Goal: Task Accomplishment & Management: Use online tool/utility

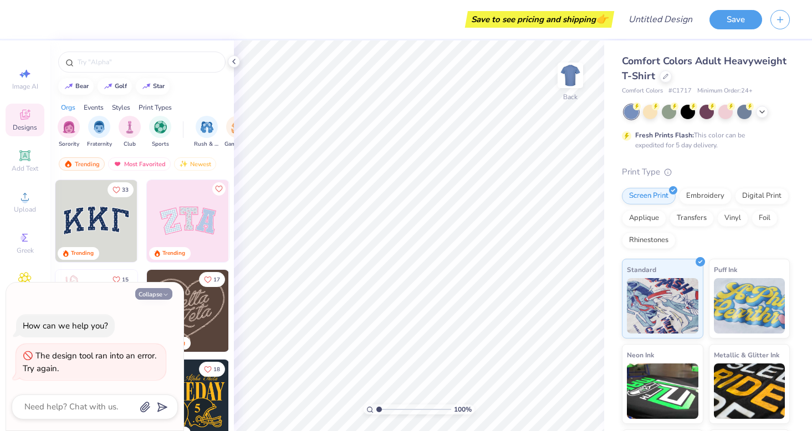
click at [160, 294] on button "Collapse" at bounding box center [153, 294] width 37 height 12
type textarea "x"
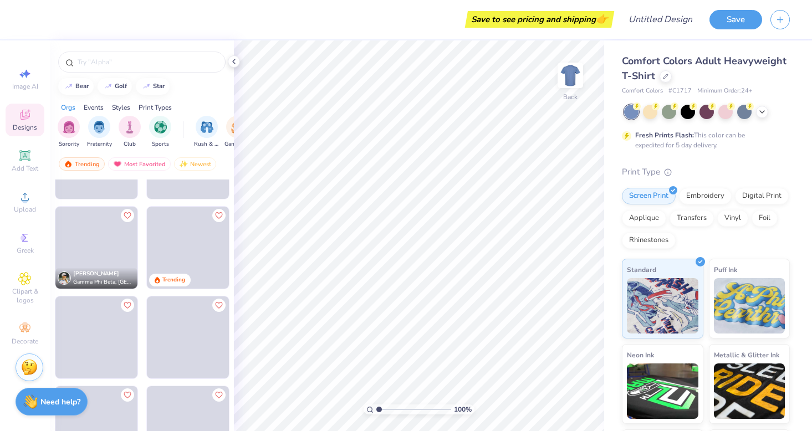
scroll to position [2227, 0]
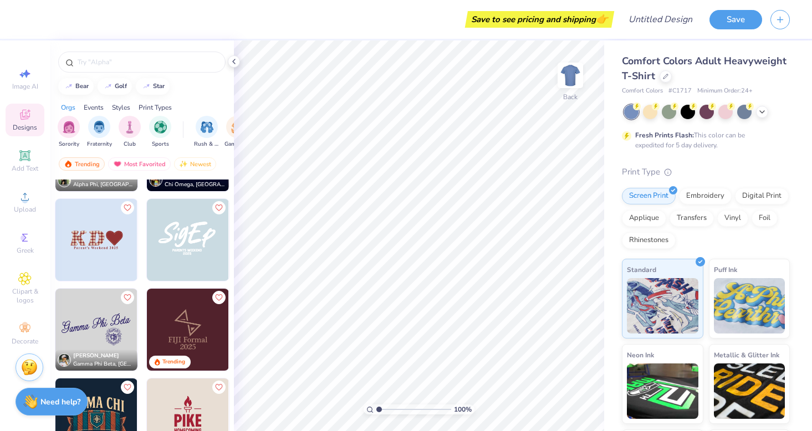
click at [98, 306] on img at bounding box center [96, 330] width 82 height 82
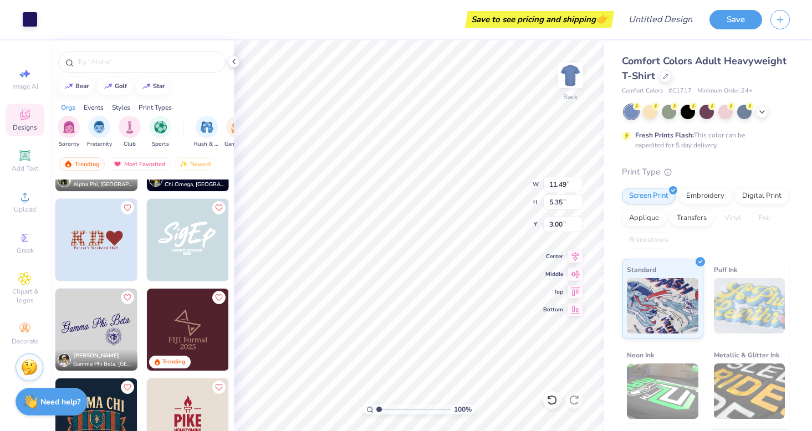
click at [190, 253] on img at bounding box center [188, 240] width 82 height 82
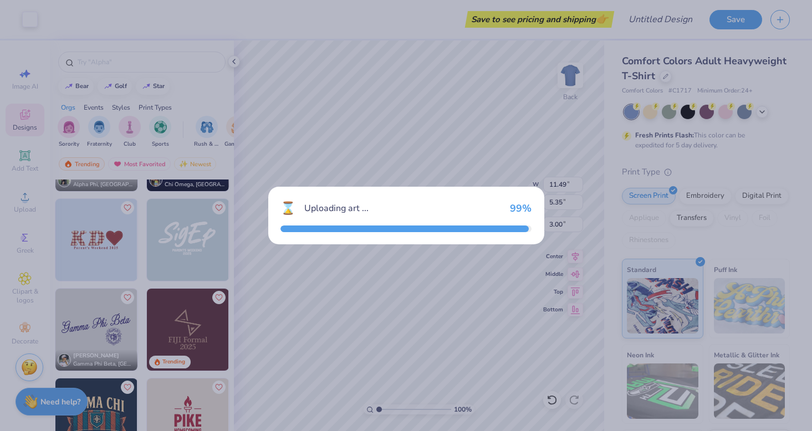
type input "8.39"
type input "4.84"
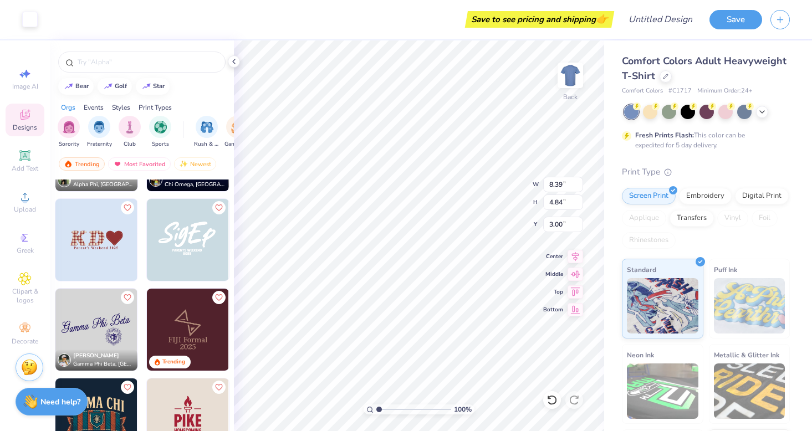
type input "11.49"
type input "5.35"
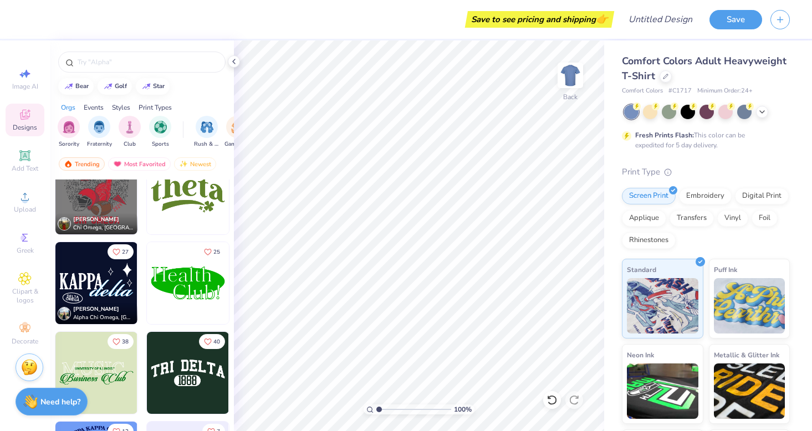
scroll to position [3591, 0]
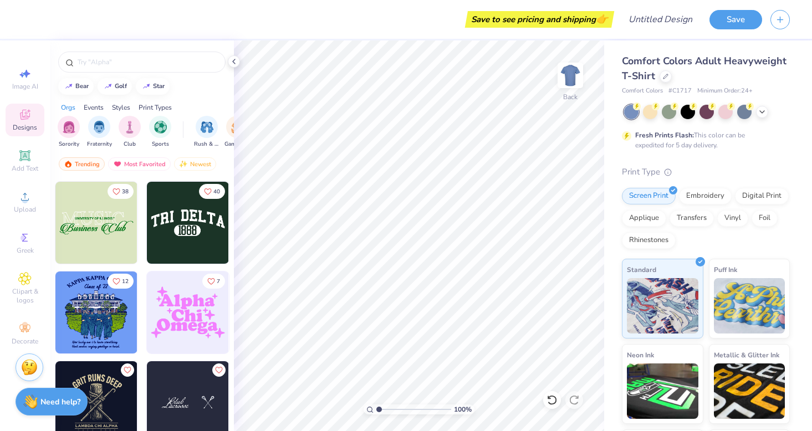
click at [193, 320] on img at bounding box center [188, 313] width 82 height 82
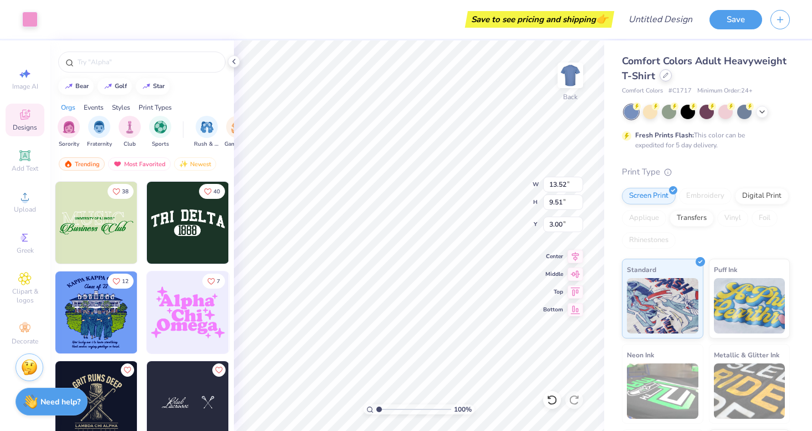
click at [664, 79] on div at bounding box center [666, 75] width 12 height 12
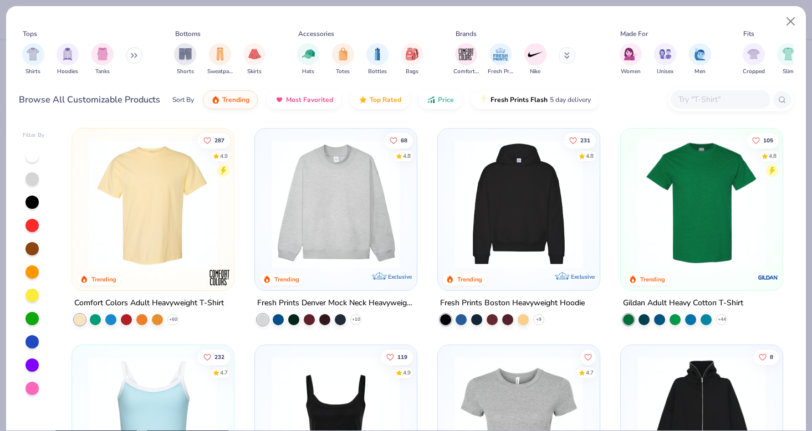
click at [359, 202] on img at bounding box center [336, 204] width 140 height 129
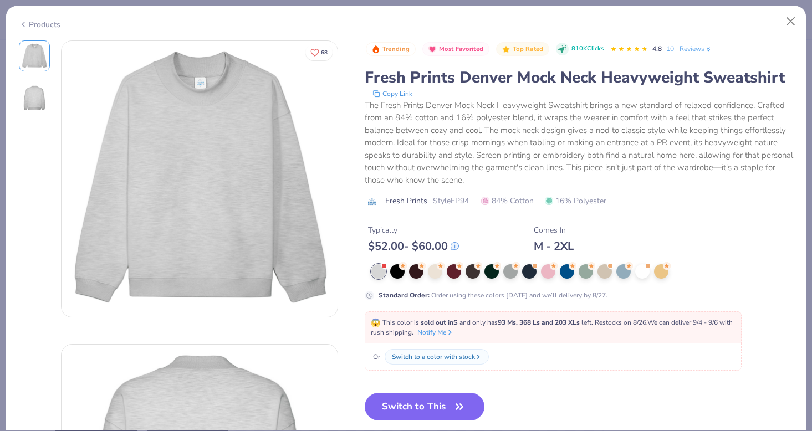
click at [438, 281] on div "Standard Order : Order using these colors [DATE] and we’ll delivery by 8/27." at bounding box center [579, 282] width 429 height 36
click at [435, 277] on div at bounding box center [435, 270] width 14 height 14
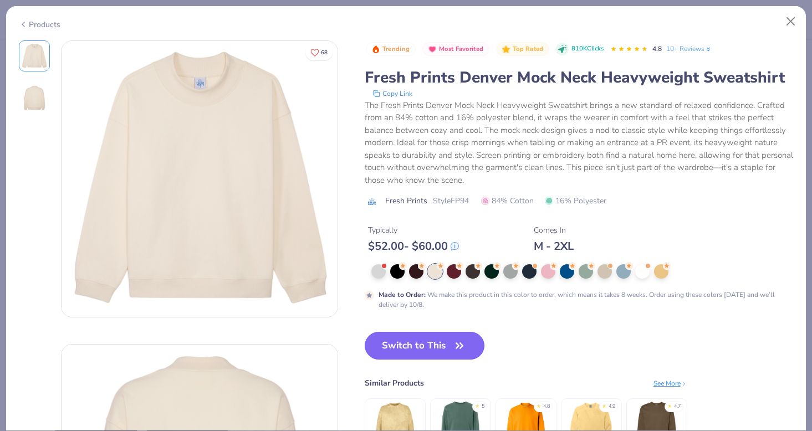
click at [421, 350] on button "Switch to This" at bounding box center [425, 346] width 120 height 28
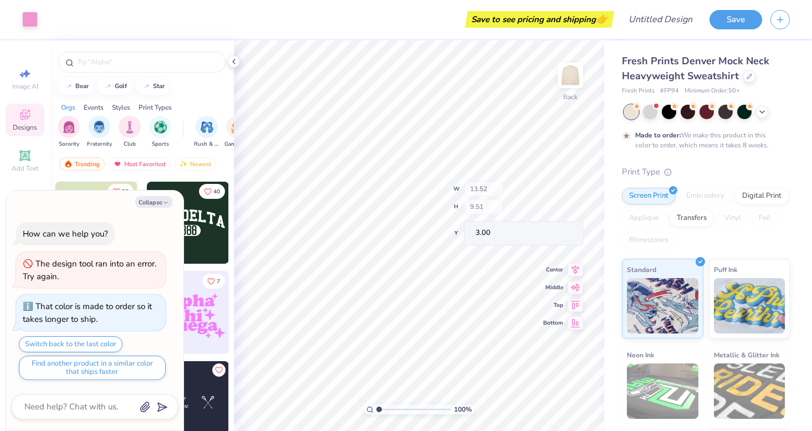
type textarea "x"
type input "0.50"
type textarea "x"
type input "1.64"
click at [33, 26] on div at bounding box center [30, 19] width 16 height 16
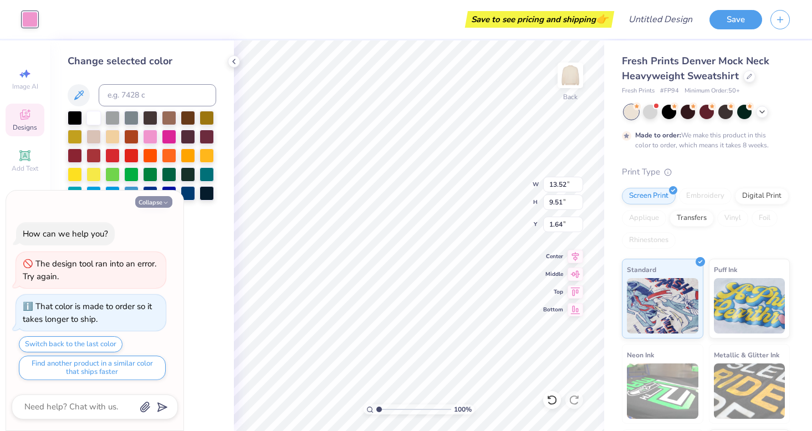
click at [162, 203] on icon "button" at bounding box center [165, 203] width 7 height 7
type textarea "x"
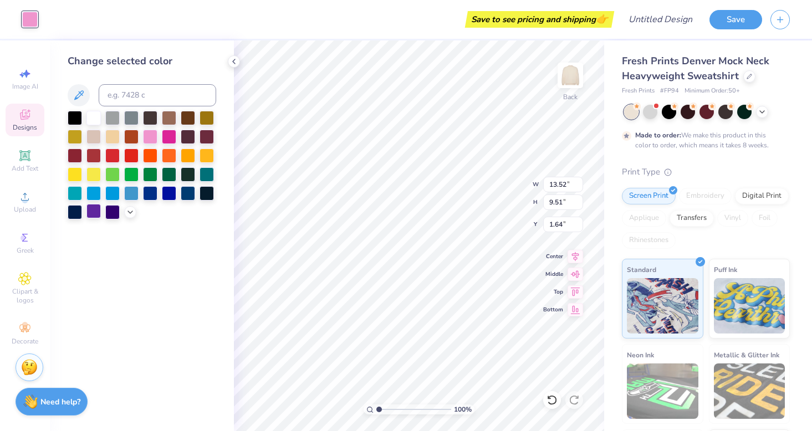
click at [93, 212] on div at bounding box center [93, 211] width 14 height 14
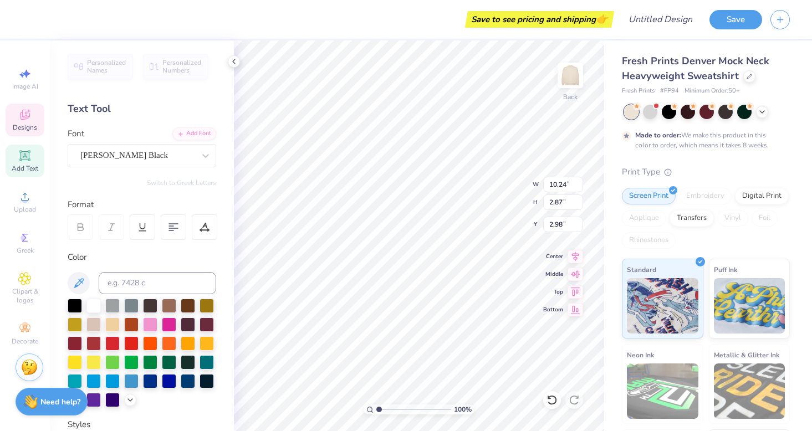
type textarea "Delta"
type input "11.21"
type input "2.93"
type input "7.48"
type input "5.72"
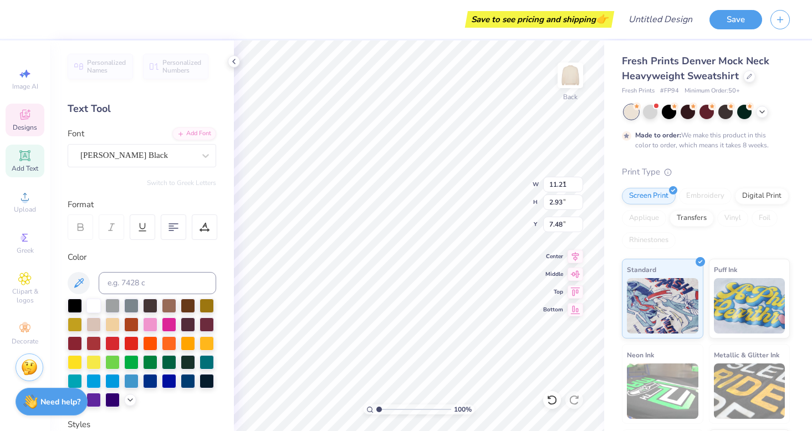
type input "2.32"
type input "5.76"
type textarea "Phi"
type input "11.21"
type input "2.93"
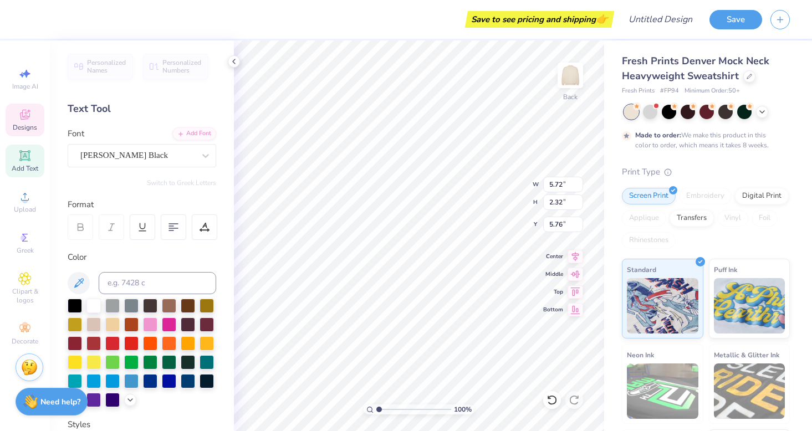
type input "7.48"
type textarea "Epsilon"
type input "8.25"
type input "2.01"
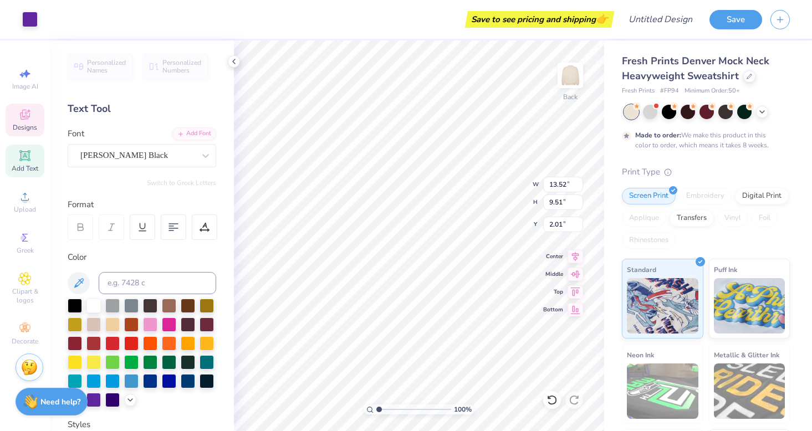
type input "2.08"
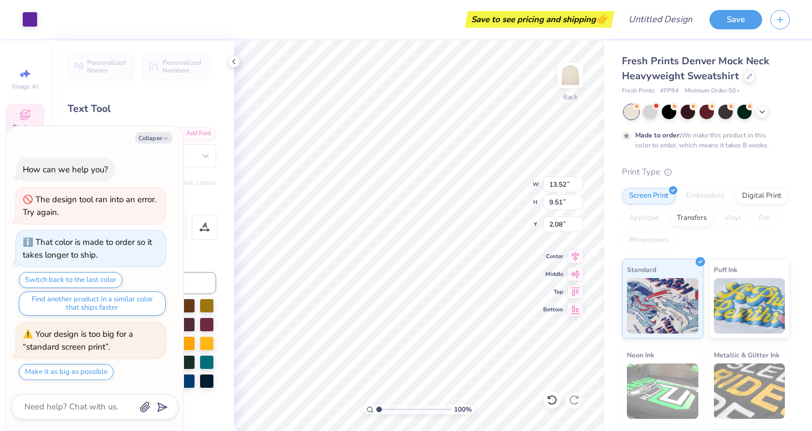
type textarea "x"
type input "2.36"
type textarea "x"
type input "8.96"
type input "2.29"
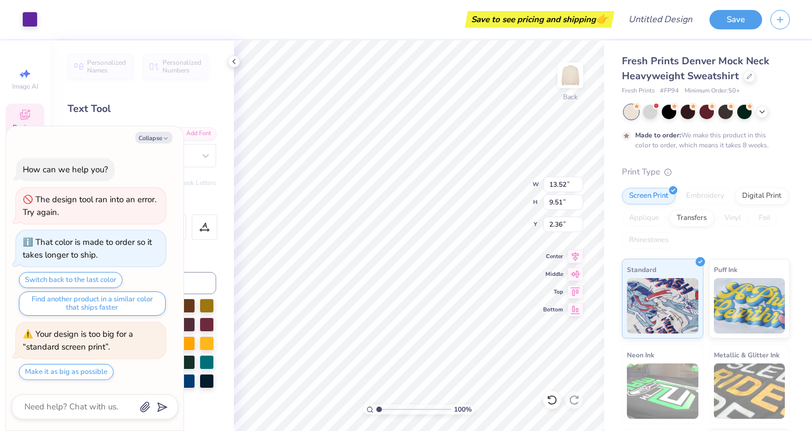
type input "3.19"
type textarea "x"
type input "3.38"
type textarea "x"
type input "8.26"
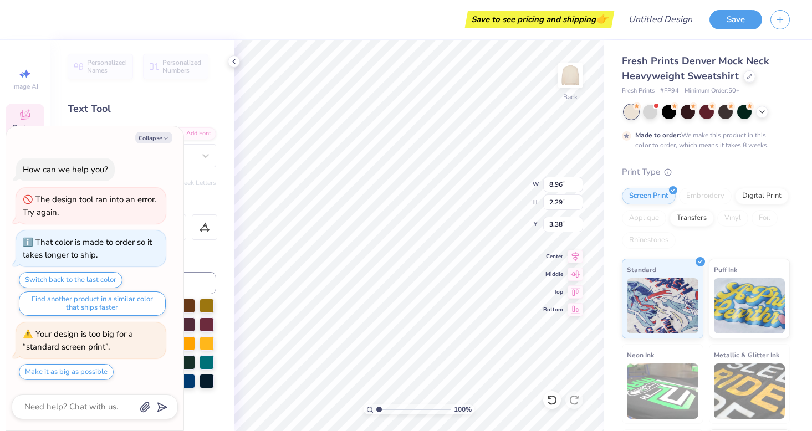
type input "2.11"
type textarea "x"
type input "3.45"
type textarea "x"
type input "5.61"
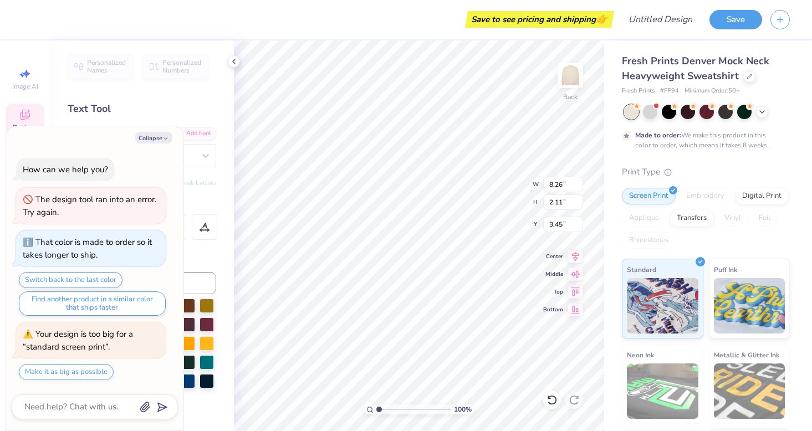
type input "2.26"
type input "5.99"
type textarea "x"
type input "4.72"
type input "1.90"
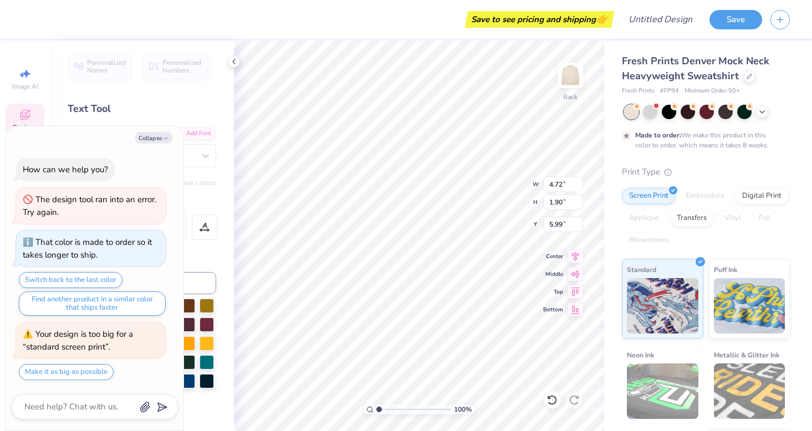
type textarea "x"
type input "6.35"
type textarea "x"
type input "12.59"
type input "2.85"
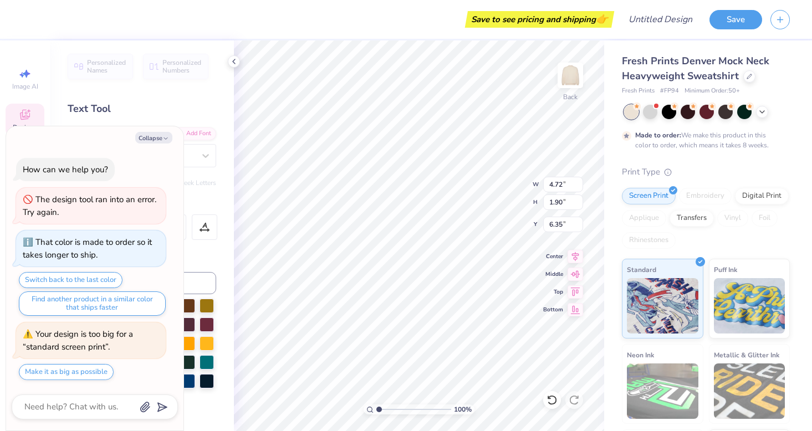
type input "8.25"
type textarea "x"
type input "10.79"
type input "2.44"
type textarea "x"
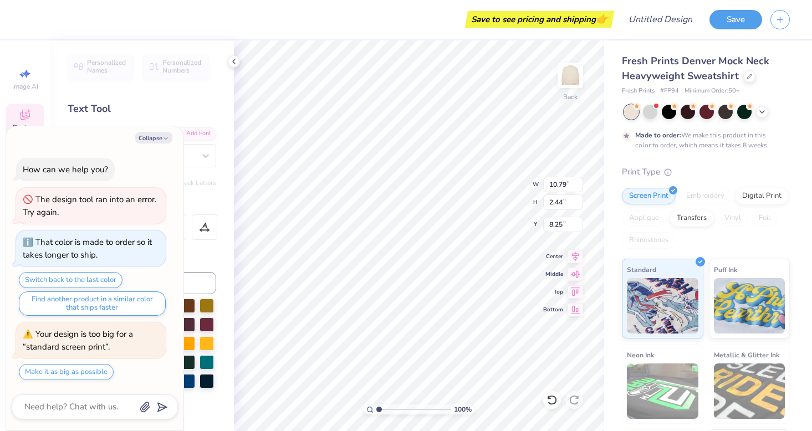
type input "8.78"
type textarea "x"
type input "8.26"
type input "2.11"
type input "3.45"
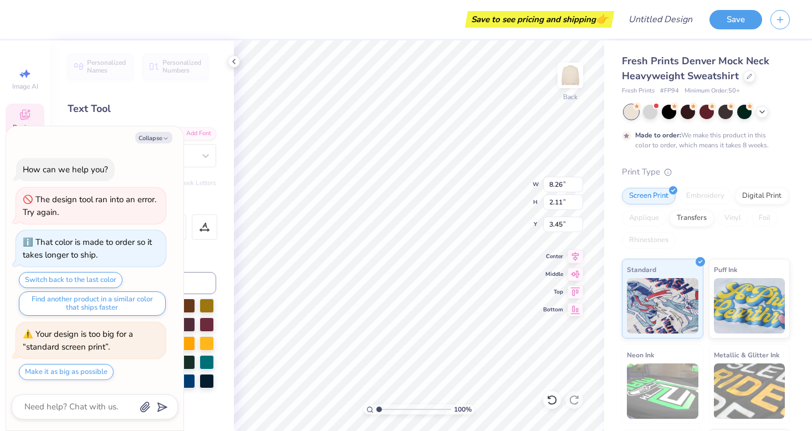
type textarea "x"
type input "7.54"
type input "1.93"
type input "3.64"
type textarea "x"
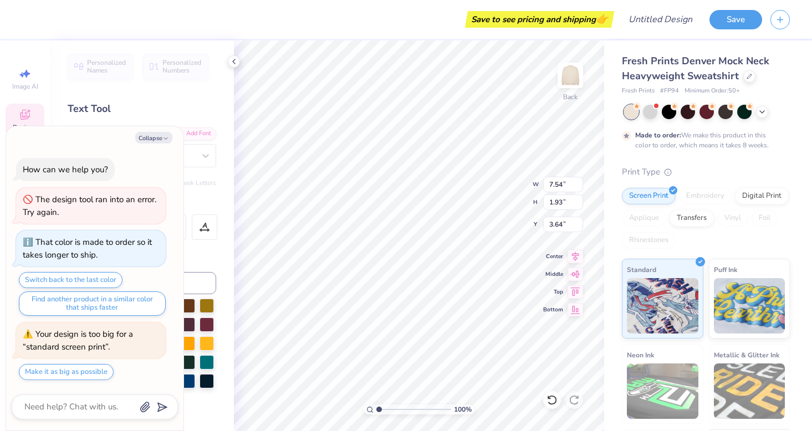
type input "3.43"
type textarea "x"
type input "6.17"
type textarea "x"
type input "8.47"
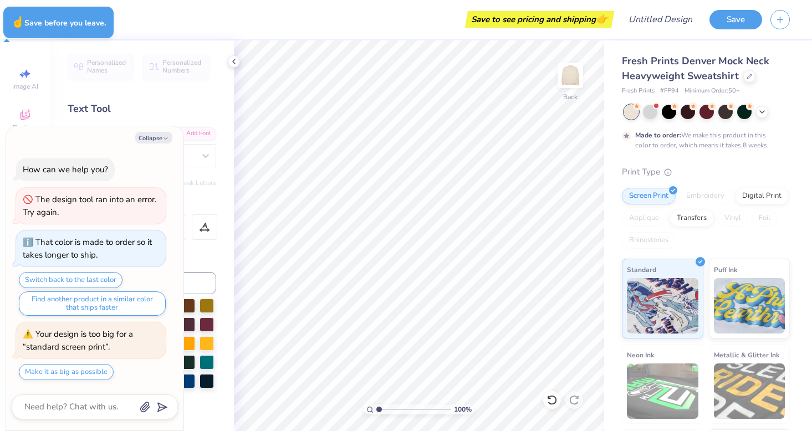
type textarea "x"
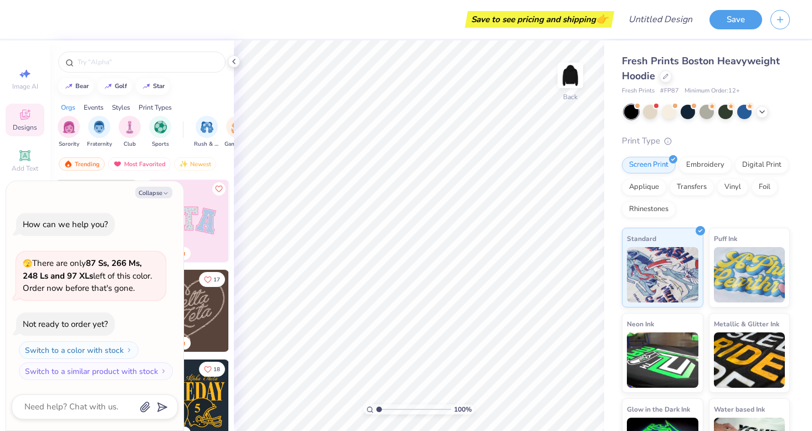
click at [31, 126] on span "Designs" at bounding box center [25, 127] width 24 height 9
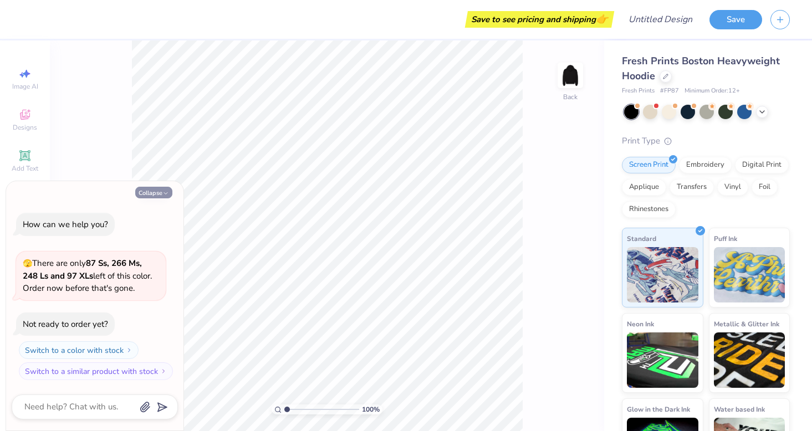
click at [166, 191] on icon "button" at bounding box center [165, 193] width 7 height 7
type textarea "x"
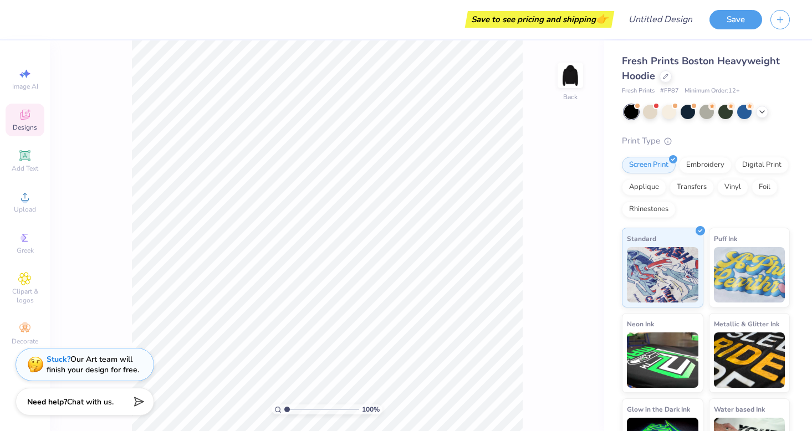
click at [27, 118] on icon at bounding box center [25, 116] width 9 height 7
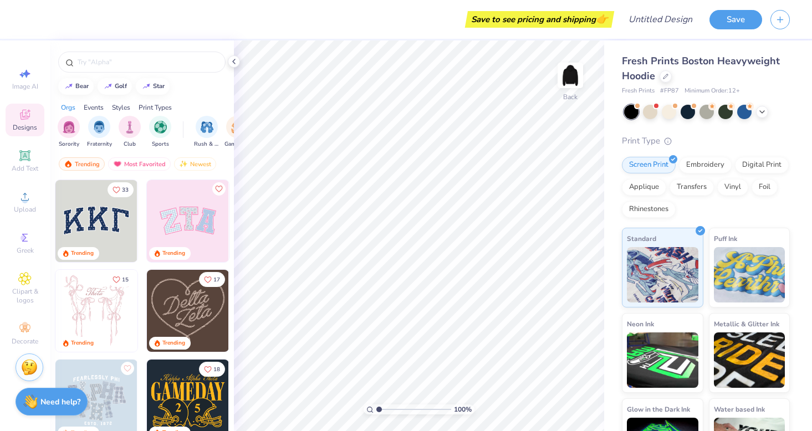
scroll to position [13, 0]
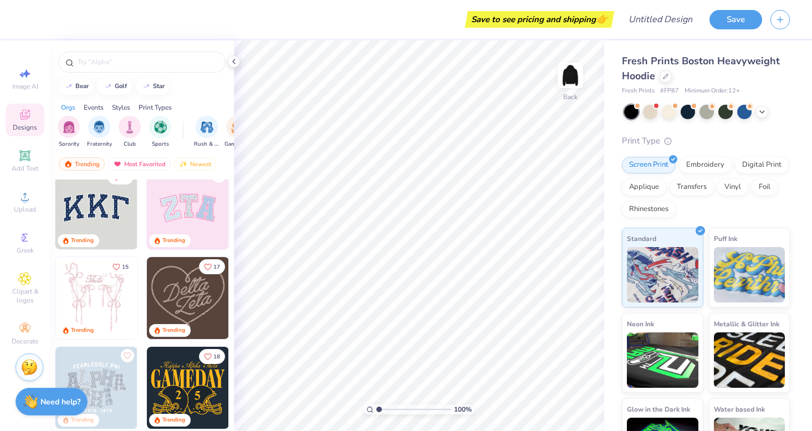
click at [94, 77] on div at bounding box center [142, 59] width 184 height 38
click at [85, 85] on div "bear" at bounding box center [81, 85] width 13 height 6
type input "bear"
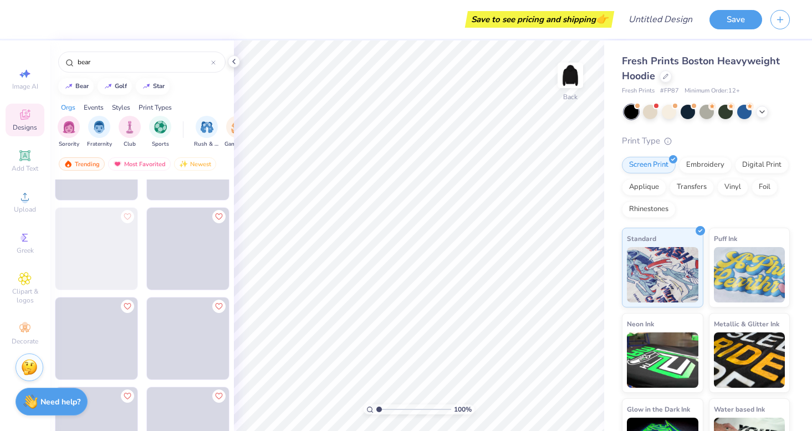
scroll to position [2405, 0]
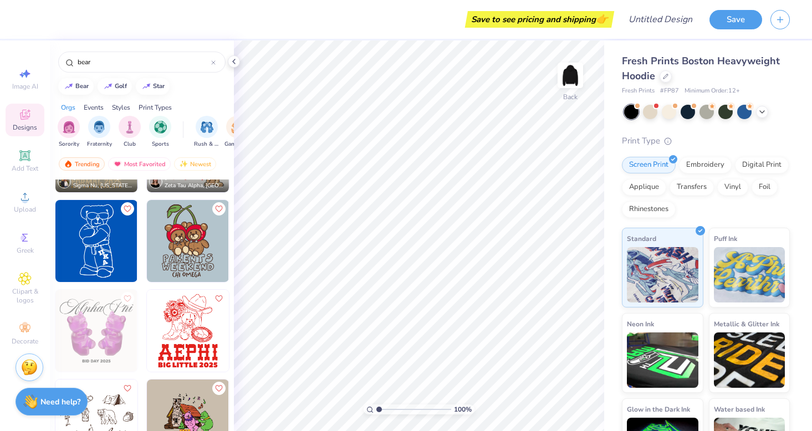
click at [155, 250] on div "Jake Carsley Sigma Nu, West Virginia University Emma Hampton Zeta Tau Alpha, Le…" at bounding box center [142, 326] width 184 height 293
click at [191, 245] on img at bounding box center [188, 241] width 82 height 82
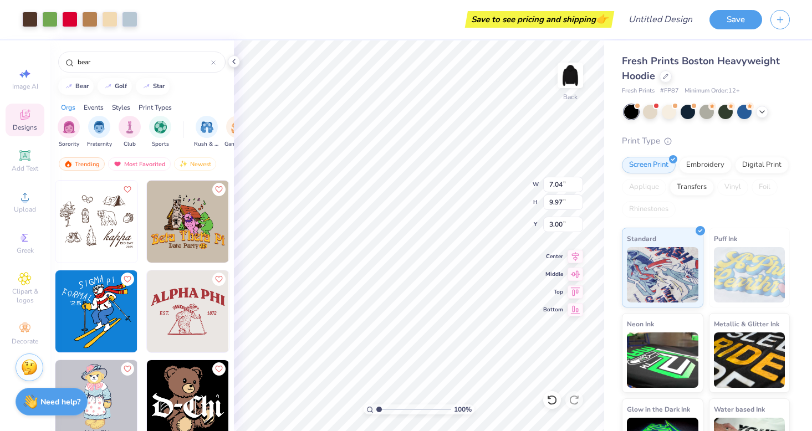
scroll to position [2650, 0]
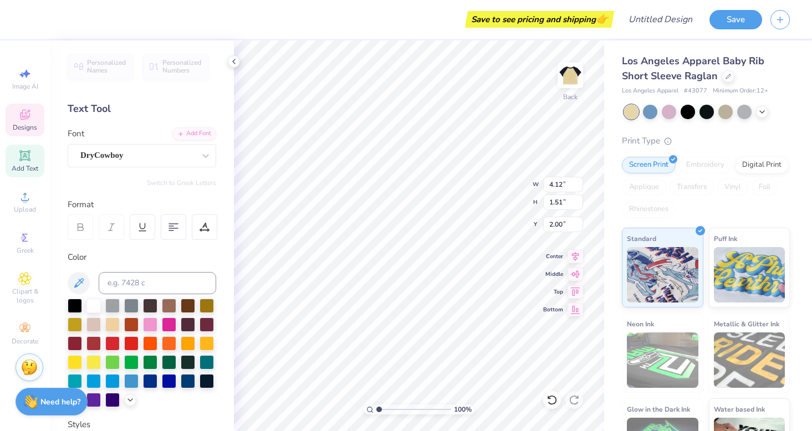
type textarea "SIGMA KAPPA"
type input "4.79"
type input "1.53"
type input "2.24"
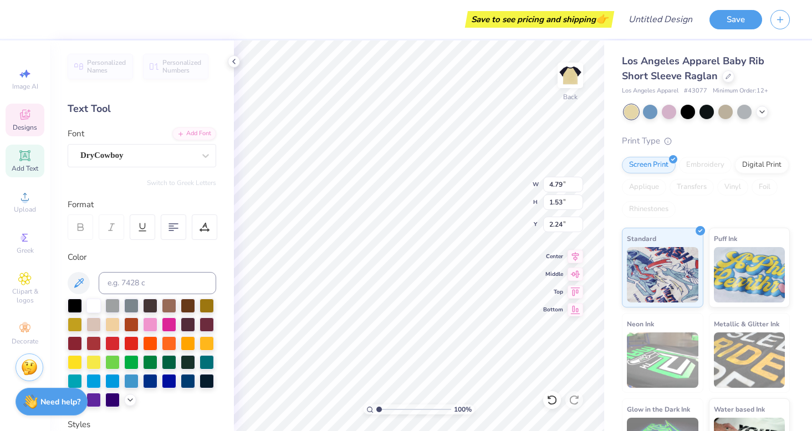
type input "4.34"
type input "2.53"
type input "1.95"
type input "2.97"
type input "1.73"
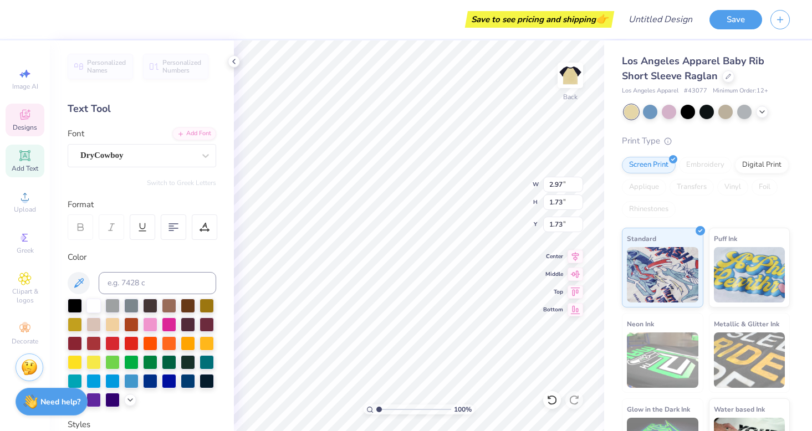
type input "2.42"
